Goal: Check status

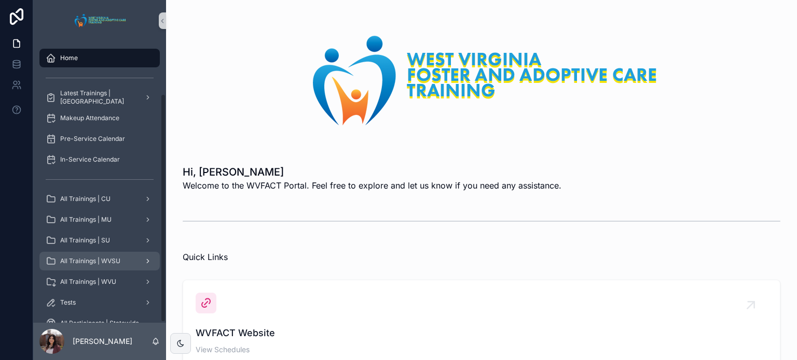
scroll to position [64, 0]
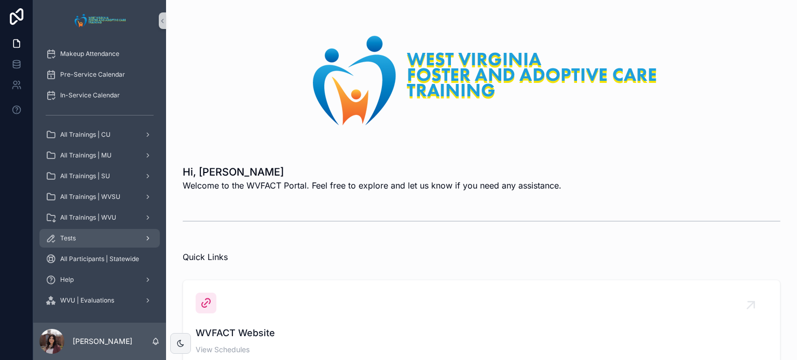
click at [97, 235] on div "Tests" at bounding box center [100, 238] width 108 height 17
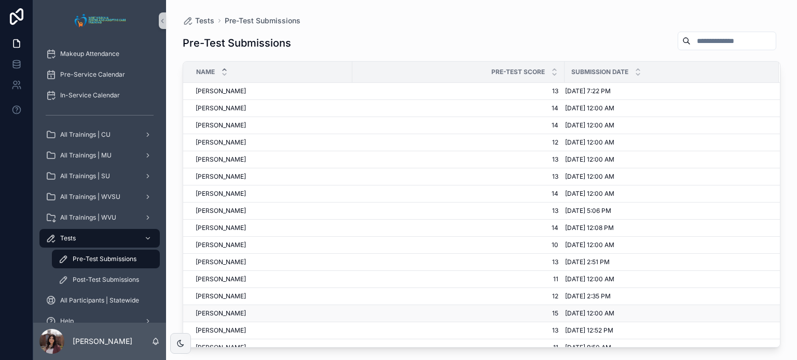
scroll to position [180, 0]
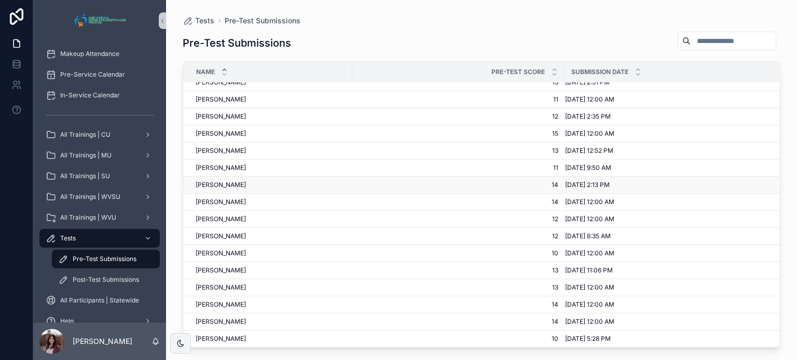
click at [212, 183] on span "[PERSON_NAME]" at bounding box center [221, 185] width 50 height 8
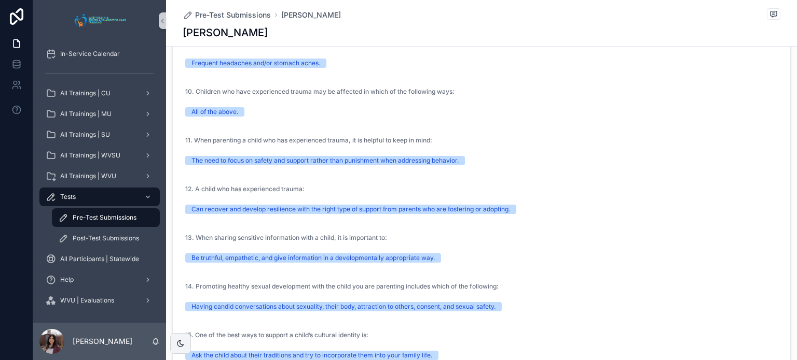
scroll to position [632, 0]
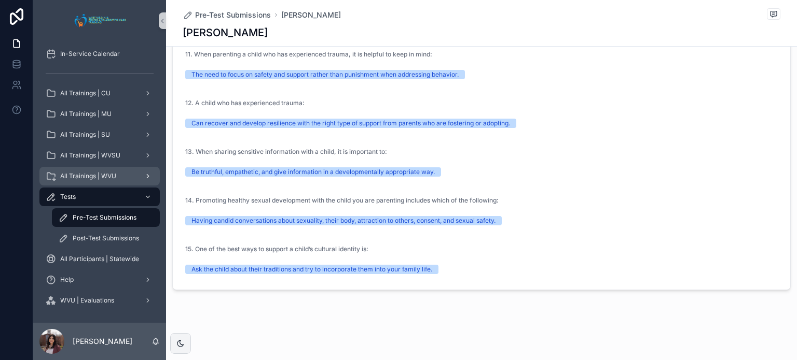
click at [148, 170] on div "scrollable content" at bounding box center [146, 176] width 13 height 17
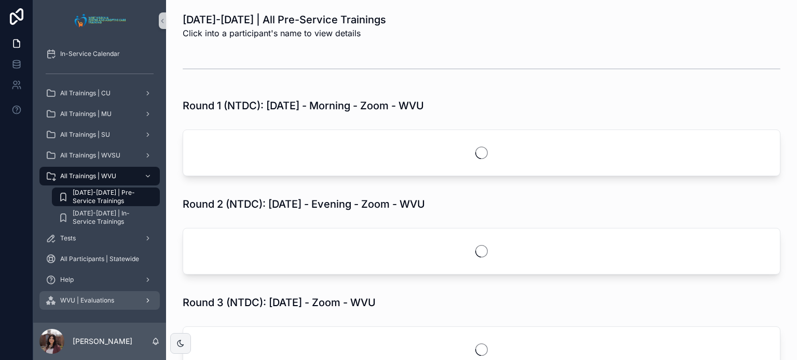
click at [144, 304] on div "scrollable content" at bounding box center [146, 301] width 13 height 17
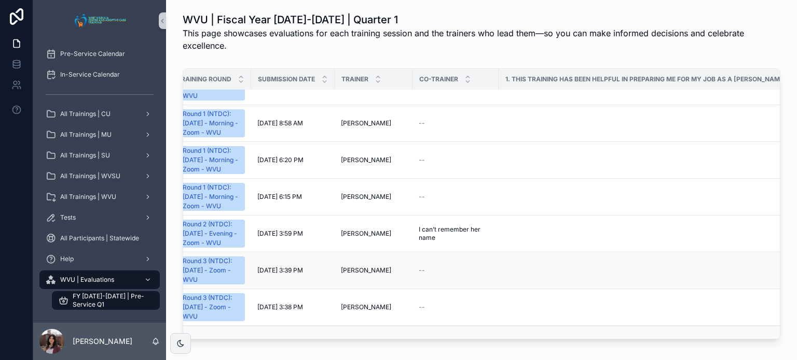
scroll to position [324, 0]
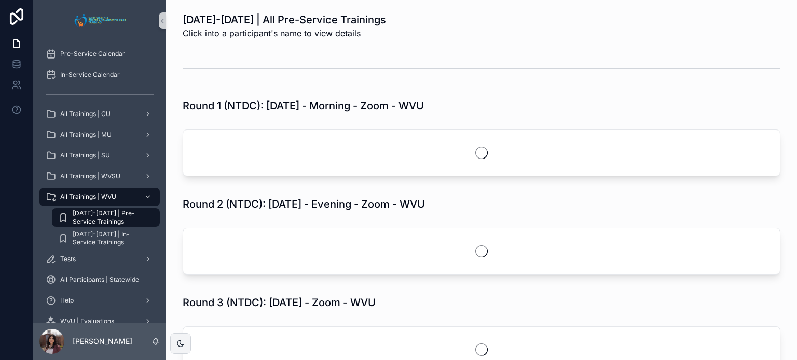
scroll to position [106, 0]
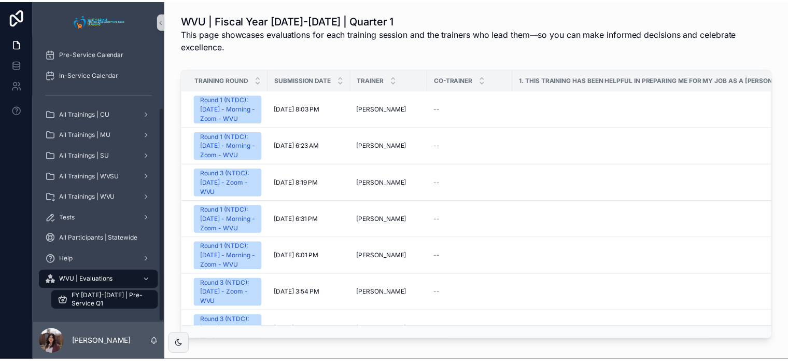
scroll to position [85, 0]
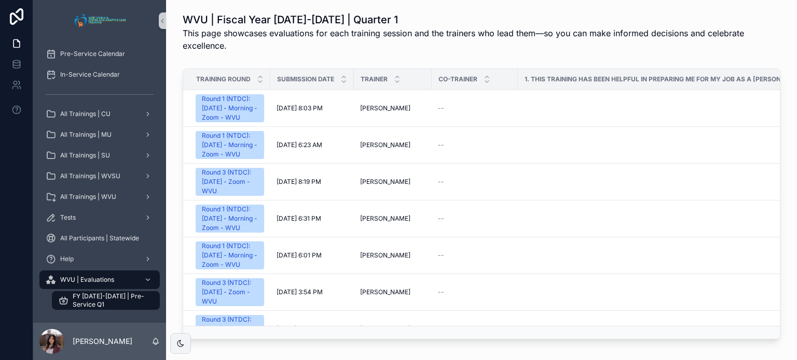
click at [299, 52] on div "WVU | Fiscal Year 2025-2026 | Quarter 1 This page showcases evaluations for eac…" at bounding box center [481, 32] width 614 height 48
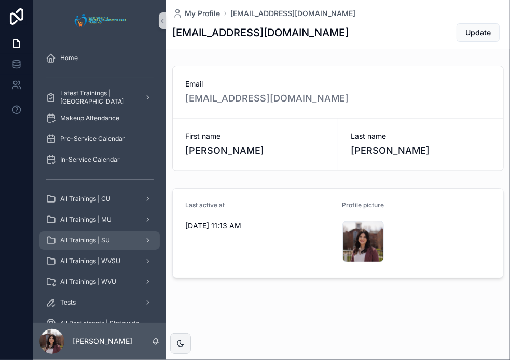
scroll to position [64, 0]
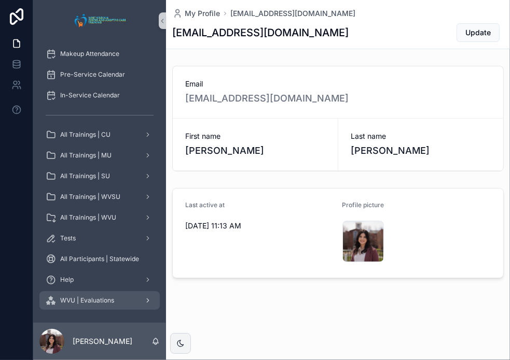
click at [134, 301] on div "WVU | Evaluations" at bounding box center [100, 301] width 108 height 17
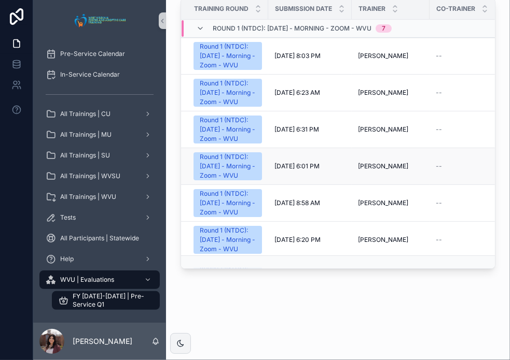
click at [317, 185] on td "8/23/2025 6:01 PM 8/23/2025 6:01 PM" at bounding box center [310, 166] width 84 height 37
click at [405, 171] on span "[PERSON_NAME]" at bounding box center [383, 166] width 50 height 8
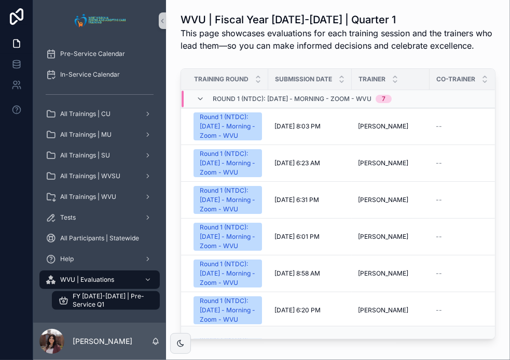
click at [348, 103] on span "Round 1 (NTDC): [DATE] - Morning - Zoom - WVU" at bounding box center [292, 99] width 159 height 8
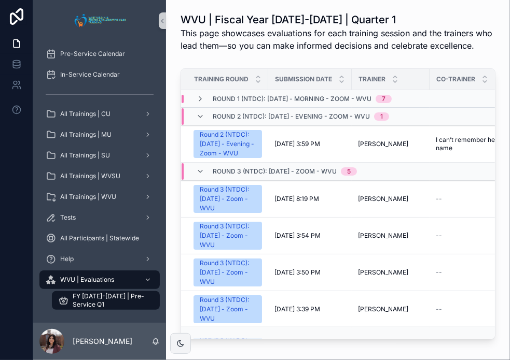
click at [348, 103] on span "Round 1 (NTDC): [DATE] - Morning - Zoom - WVU" at bounding box center [292, 99] width 159 height 8
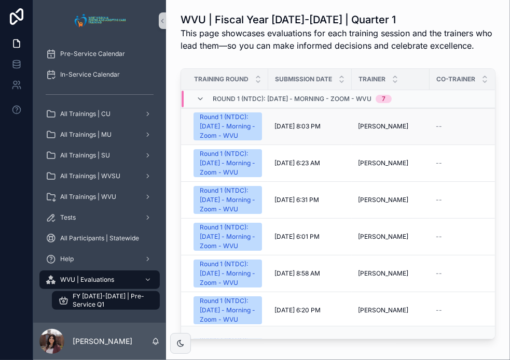
click at [335, 145] on td "8/25/2025 8:03 PM 8/25/2025 8:03 PM" at bounding box center [310, 126] width 84 height 37
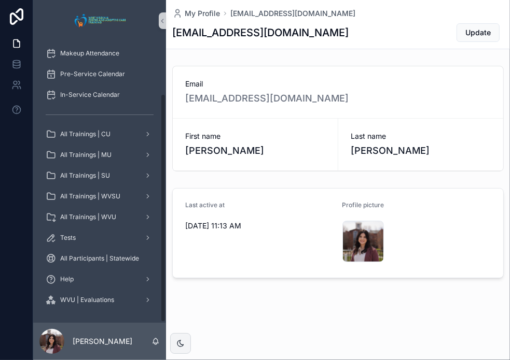
scroll to position [64, 0]
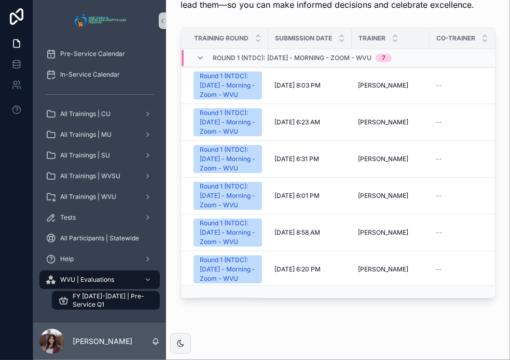
scroll to position [83, 0]
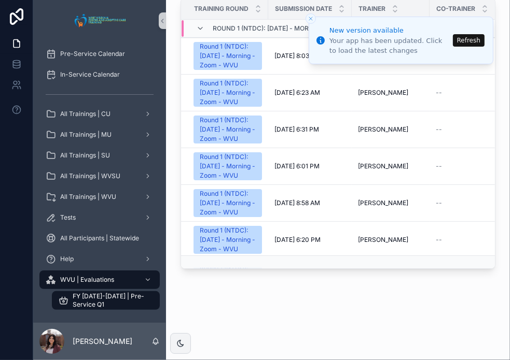
click at [466, 39] on button "Refresh" at bounding box center [469, 40] width 32 height 12
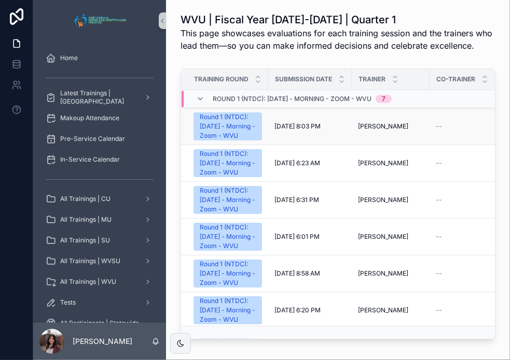
click at [317, 131] on span "[DATE] 8:03 PM" at bounding box center [297, 126] width 46 height 8
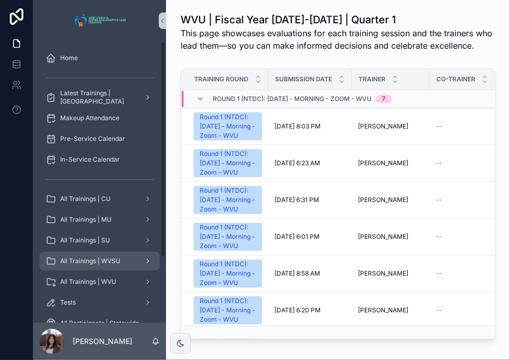
scroll to position [85, 0]
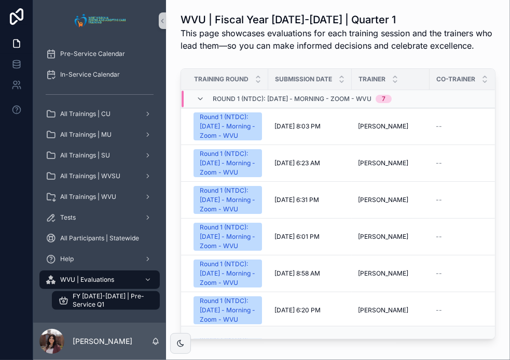
click at [118, 304] on span "FY [DATE]-[DATE] | Pre-Service Q1" at bounding box center [111, 301] width 77 height 17
click at [239, 138] on div "Round 1 (NTDC): [DATE] - Morning - Zoom - WVU" at bounding box center [228, 127] width 56 height 28
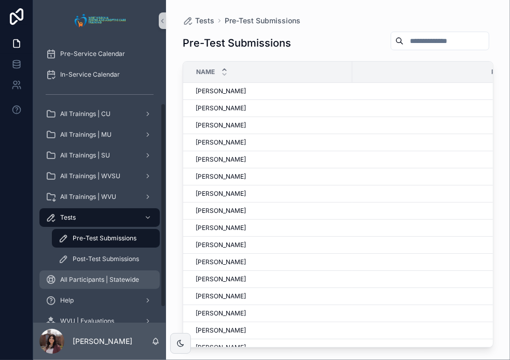
scroll to position [106, 0]
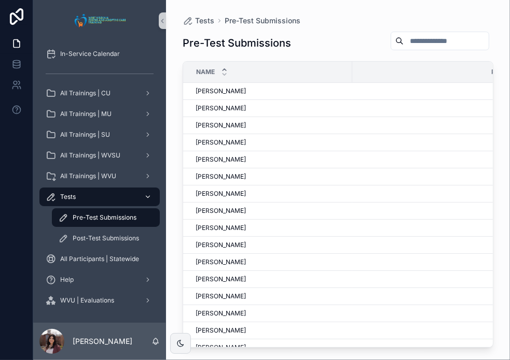
click at [100, 202] on div "Tests" at bounding box center [100, 197] width 108 height 17
click at [113, 303] on span "WVU | Evaluations" at bounding box center [87, 301] width 54 height 8
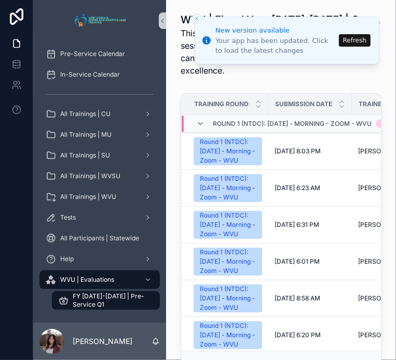
click at [351, 37] on button "Refresh" at bounding box center [355, 40] width 32 height 12
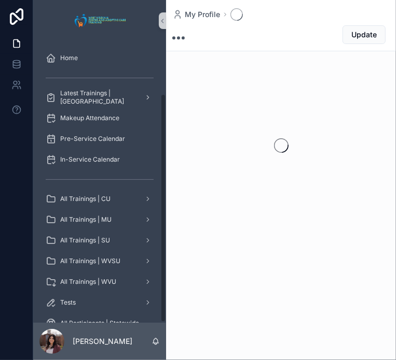
scroll to position [64, 0]
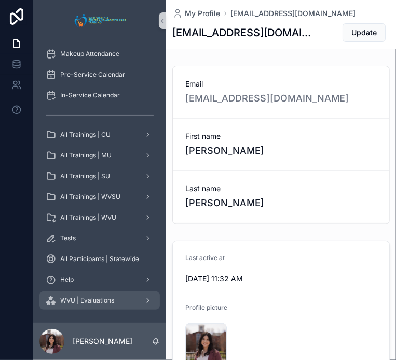
click at [103, 298] on span "WVU | Evaluations" at bounding box center [87, 301] width 54 height 8
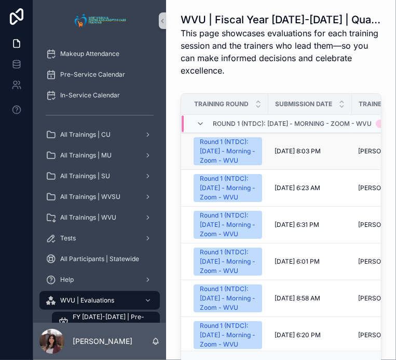
click at [237, 162] on div "Round 1 (NTDC): [DATE] - Morning - Zoom - WVU" at bounding box center [228, 151] width 56 height 28
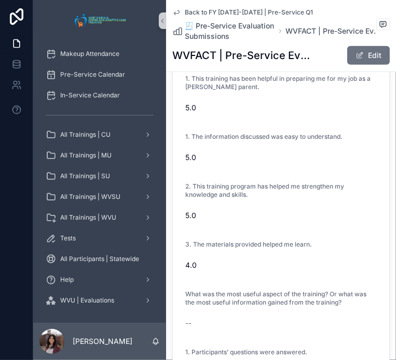
scroll to position [334, 0]
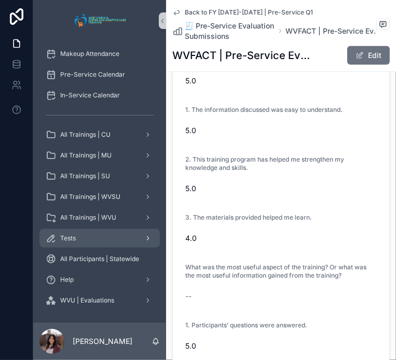
click at [141, 240] on div "scrollable content" at bounding box center [146, 238] width 13 height 17
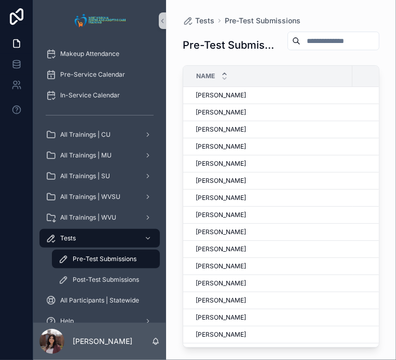
click at [334, 42] on input "scrollable content" at bounding box center [339, 41] width 78 height 15
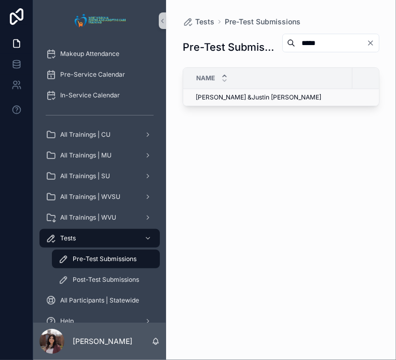
type input "*****"
click at [257, 96] on span "[PERSON_NAME] &Justin [PERSON_NAME]" at bounding box center [259, 97] width 126 height 8
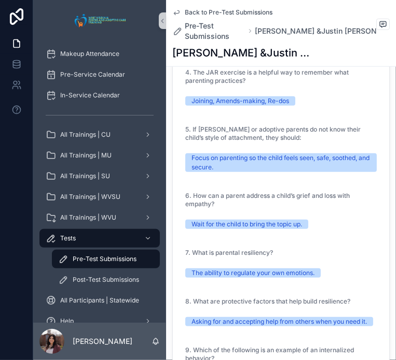
scroll to position [425, 0]
